Goal: Information Seeking & Learning: Find specific page/section

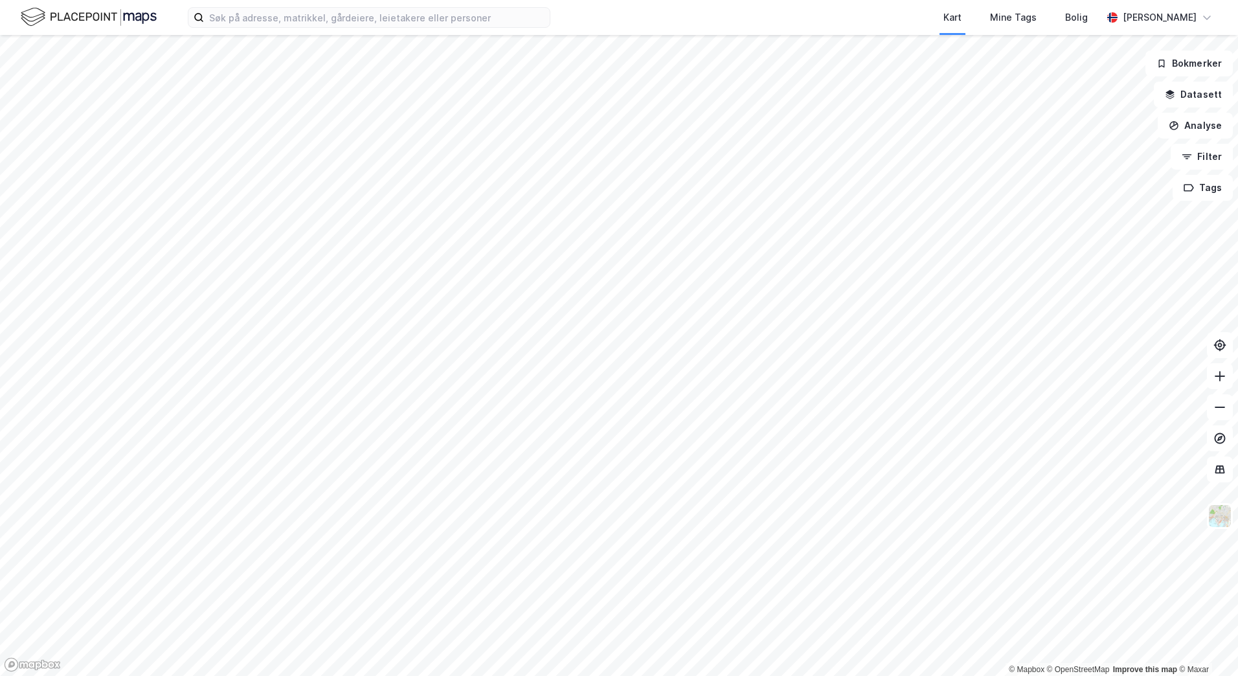
click at [420, 30] on div "Kart Mine Tags [PERSON_NAME]" at bounding box center [619, 17] width 1238 height 35
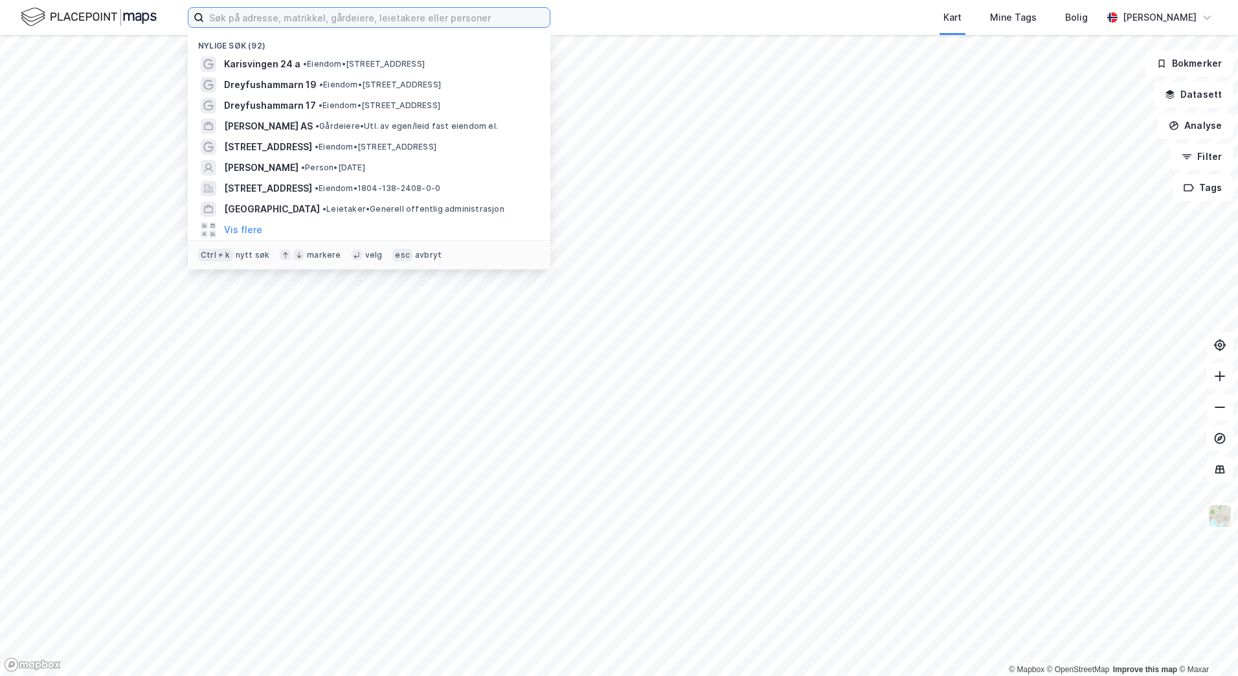
click at [421, 25] on input at bounding box center [377, 17] width 346 height 19
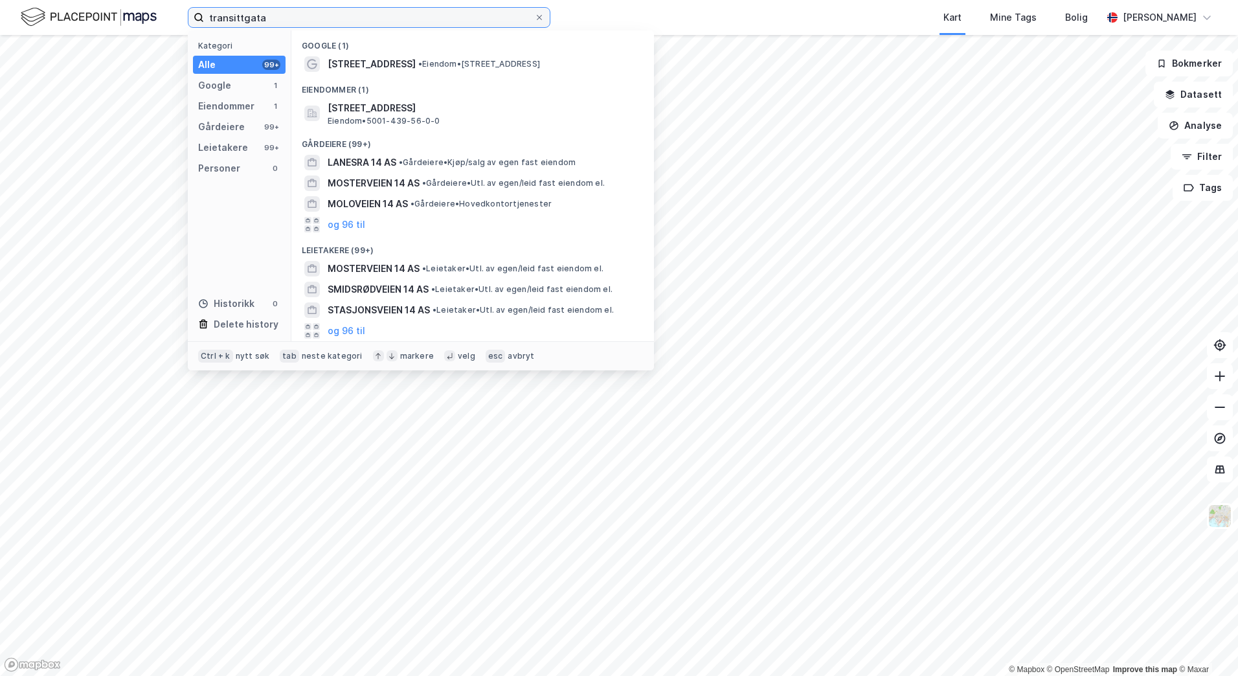
type input "transittgata 1"
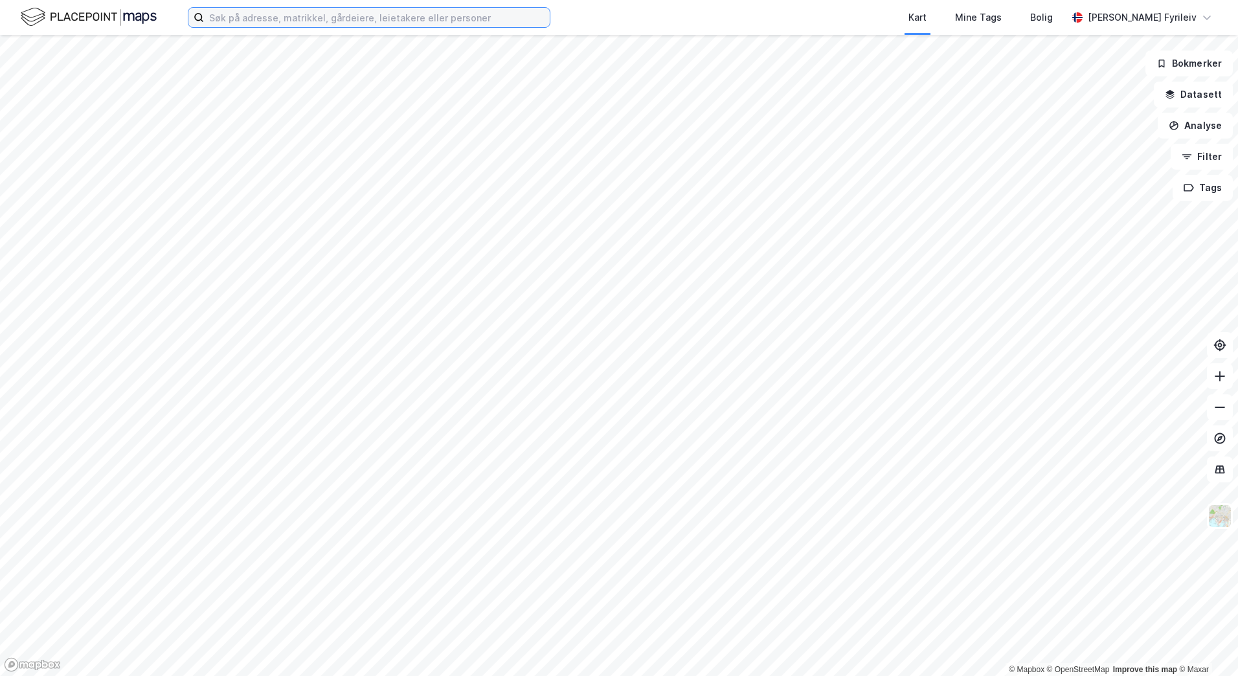
click at [372, 21] on input at bounding box center [377, 17] width 346 height 19
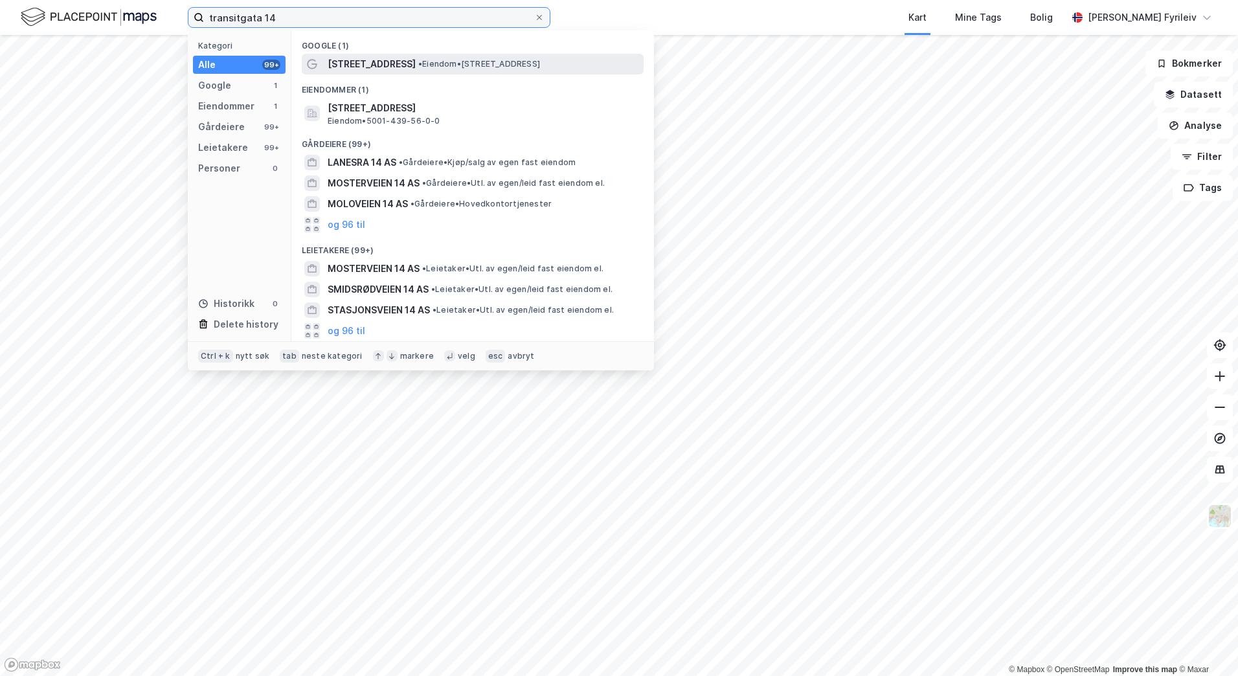
type input "transitgata 14"
click at [418, 61] on span "• Eiendom • Transittgata 14, 7042 Trondheim" at bounding box center [479, 64] width 122 height 10
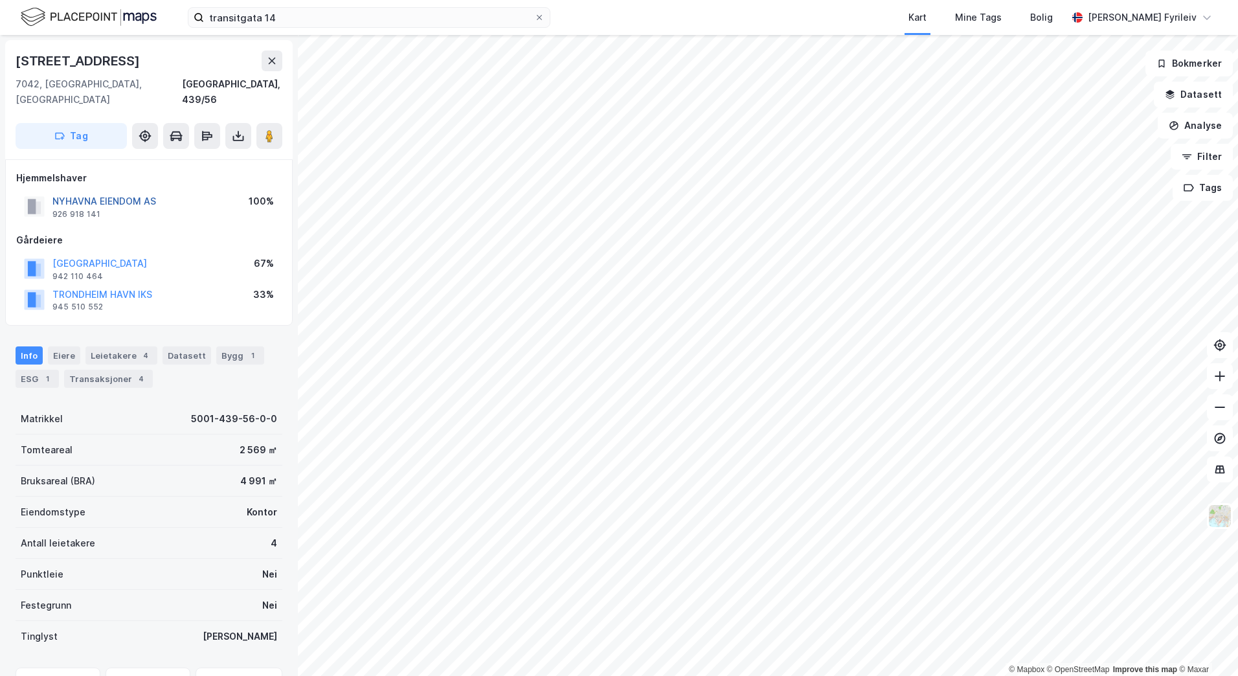
click at [0, 0] on button "NYHAVNA EIENDOM AS" at bounding box center [0, 0] width 0 height 0
